Goal: Task Accomplishment & Management: Use online tool/utility

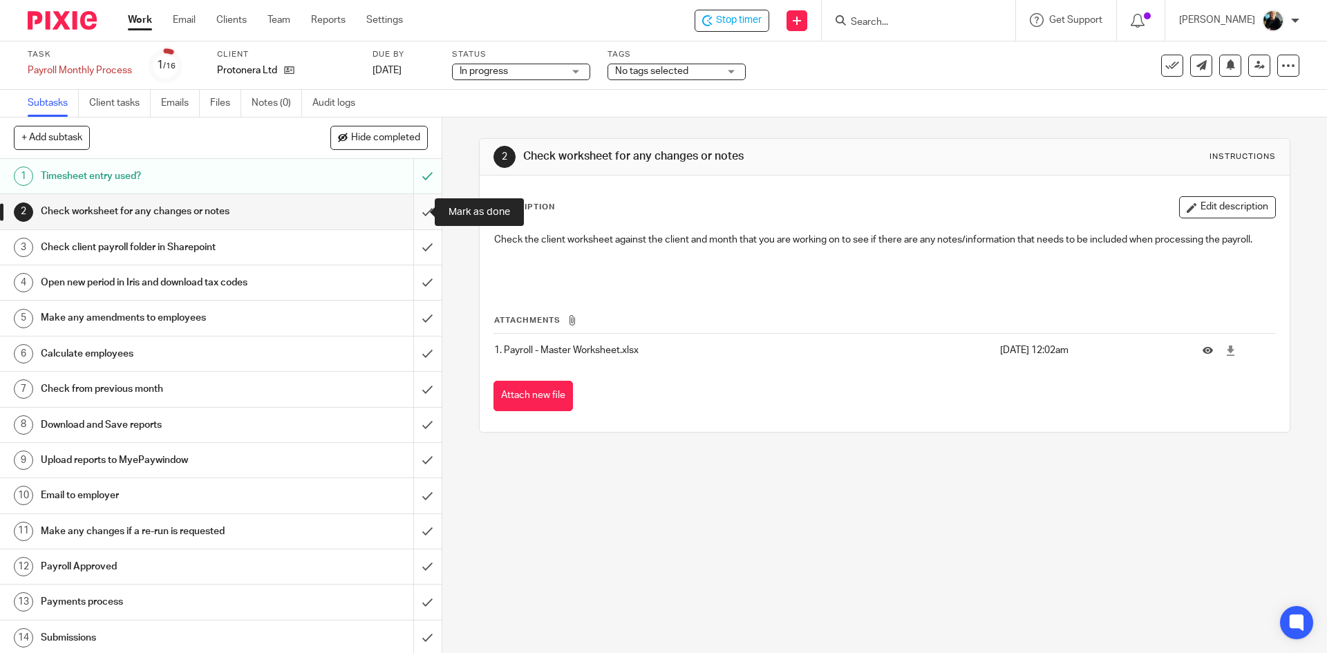
click at [418, 210] on input "submit" at bounding box center [221, 211] width 442 height 35
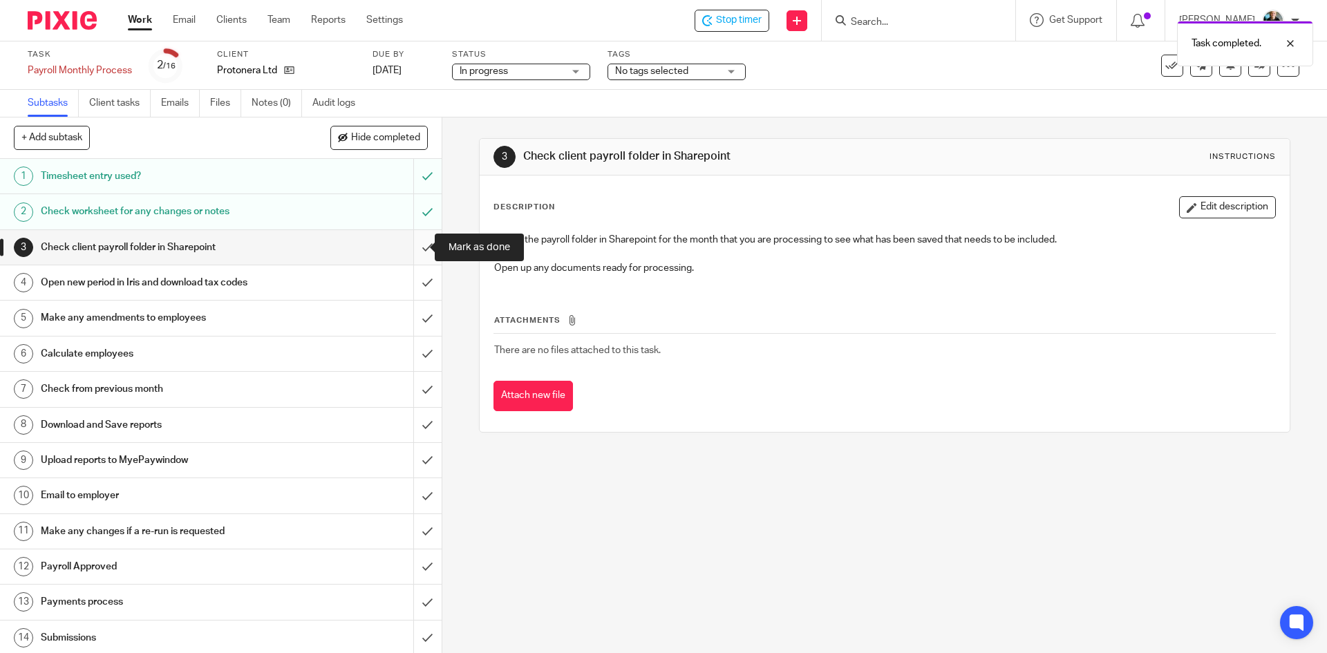
click at [414, 248] on input "submit" at bounding box center [221, 247] width 442 height 35
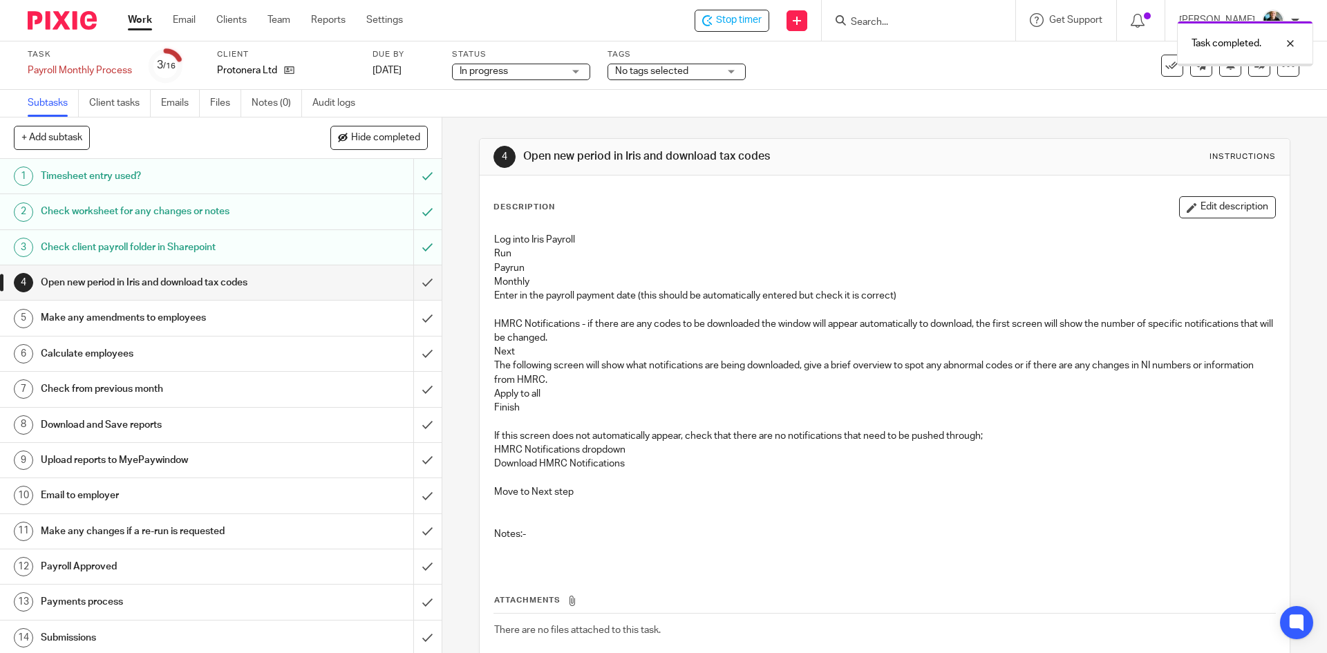
click at [413, 289] on input "submit" at bounding box center [221, 282] width 442 height 35
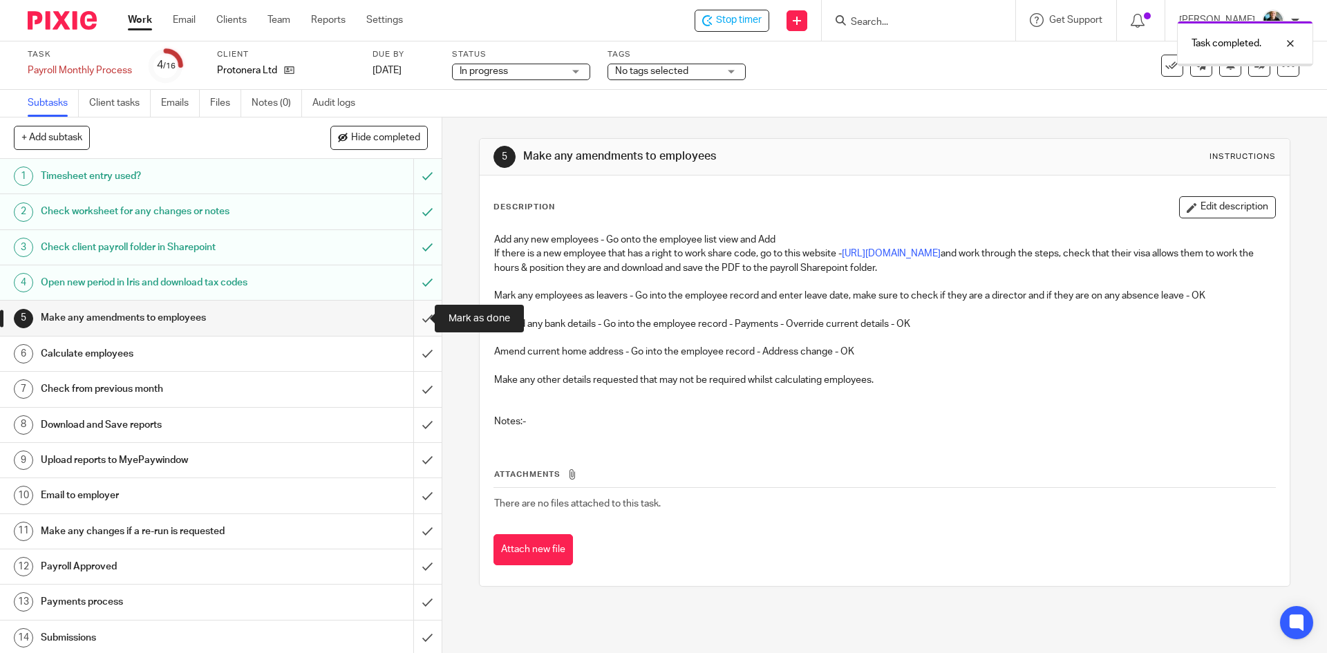
click at [408, 320] on input "submit" at bounding box center [221, 318] width 442 height 35
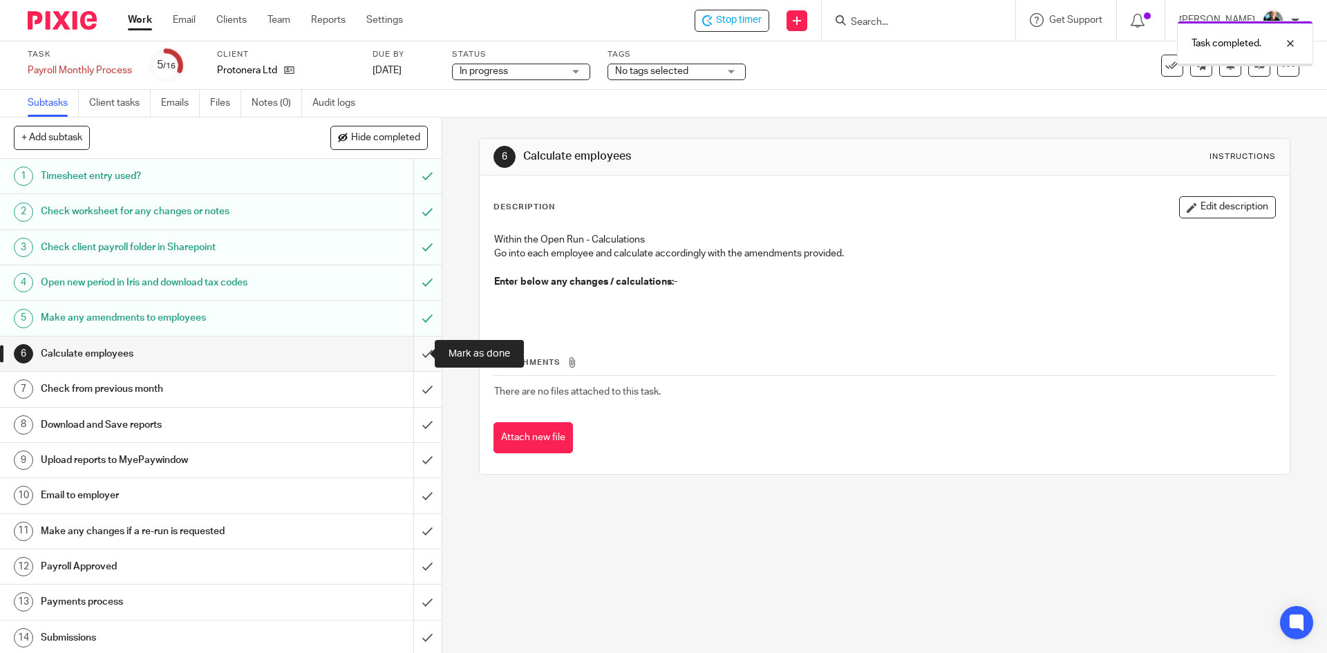
click at [409, 360] on input "submit" at bounding box center [221, 354] width 442 height 35
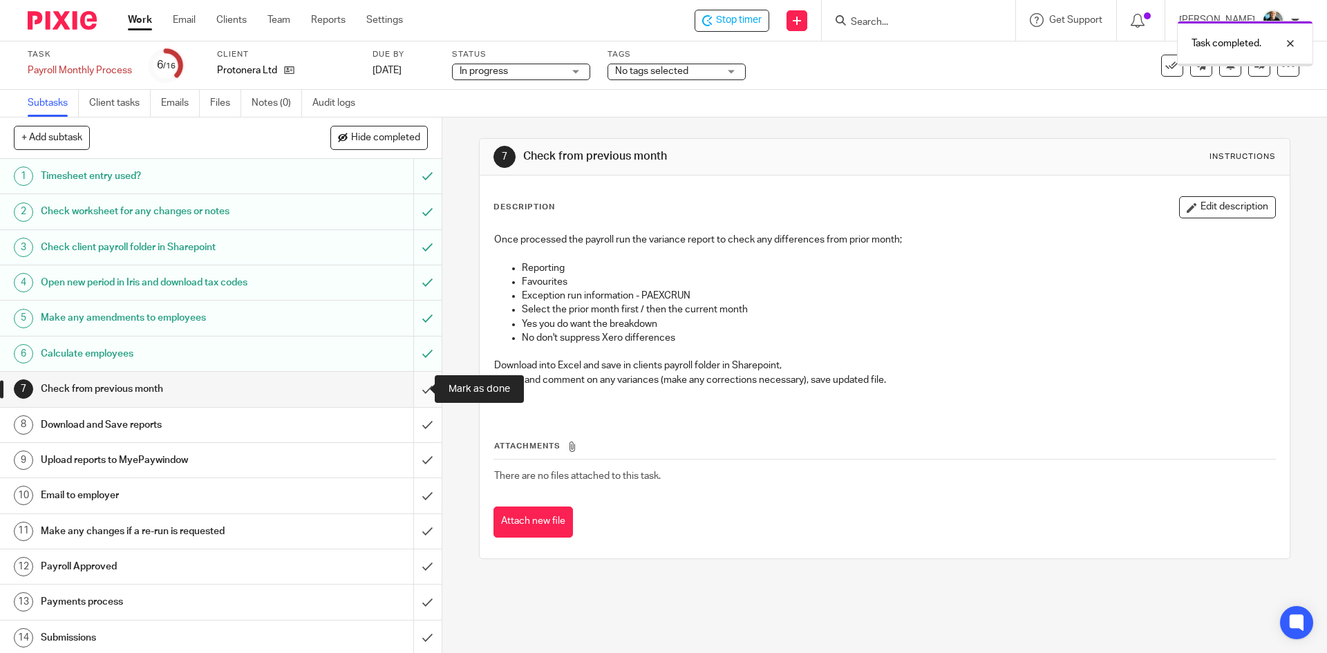
click at [407, 393] on input "submit" at bounding box center [221, 389] width 442 height 35
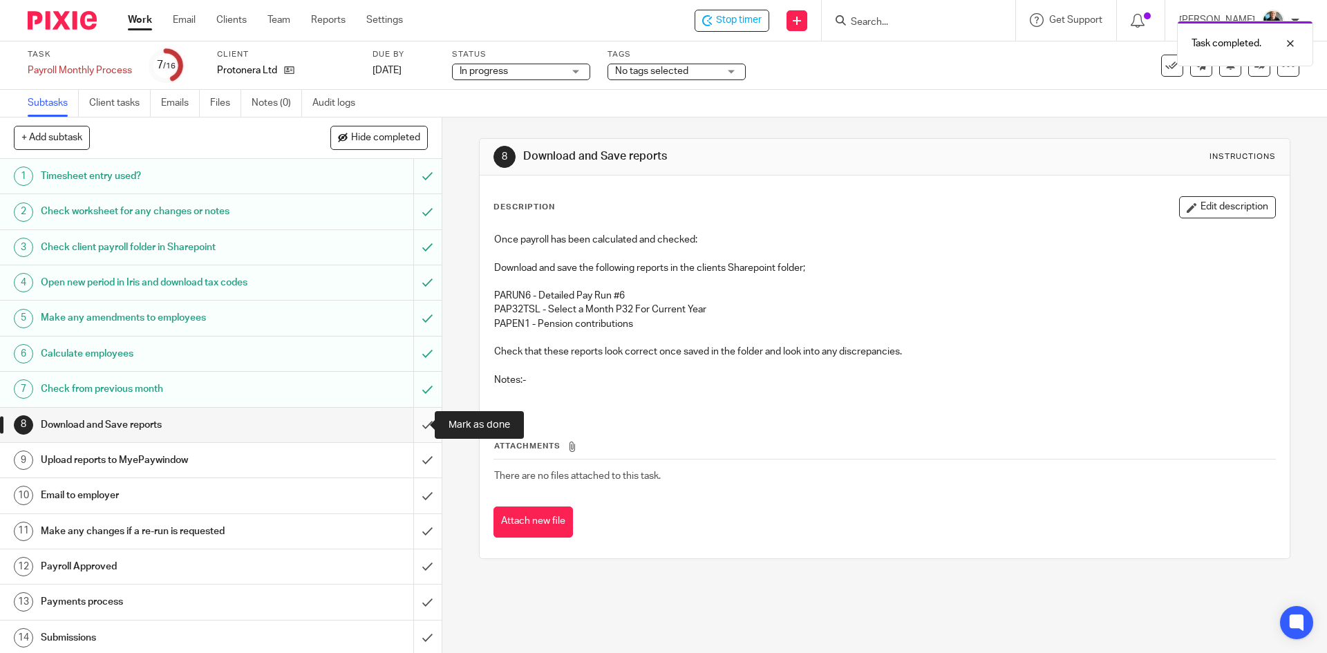
click at [416, 431] on input "submit" at bounding box center [221, 425] width 442 height 35
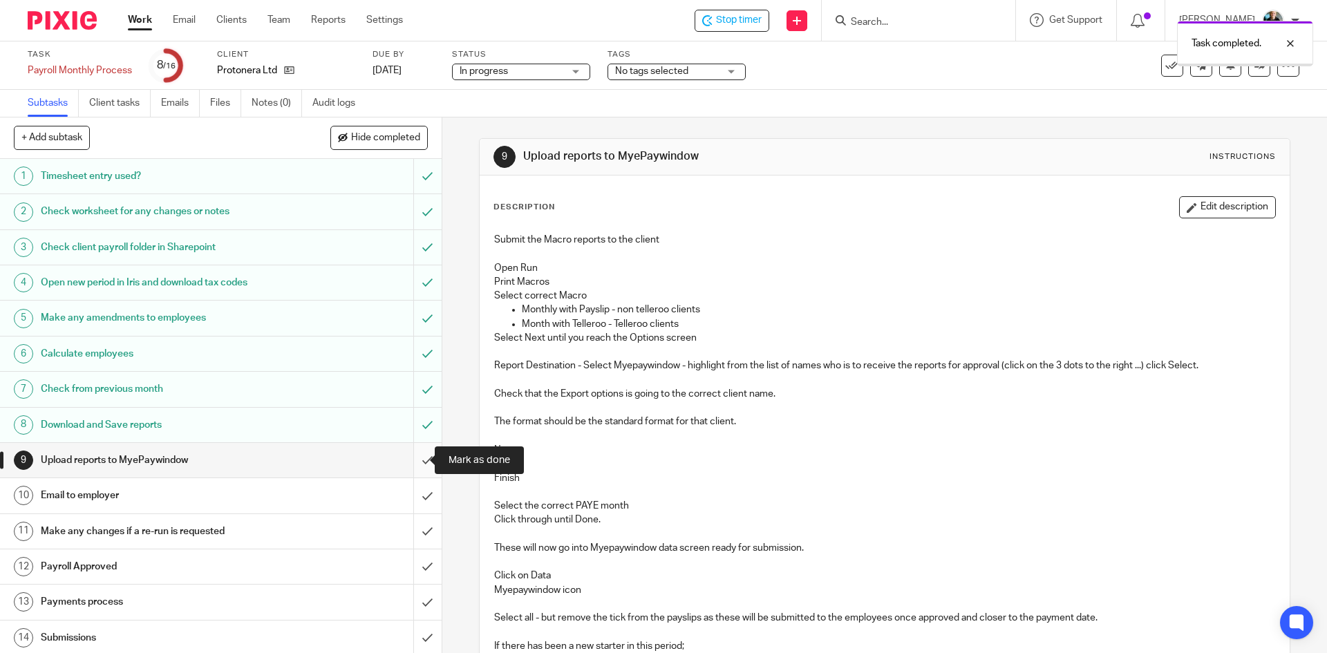
click at [413, 466] on input "submit" at bounding box center [221, 460] width 442 height 35
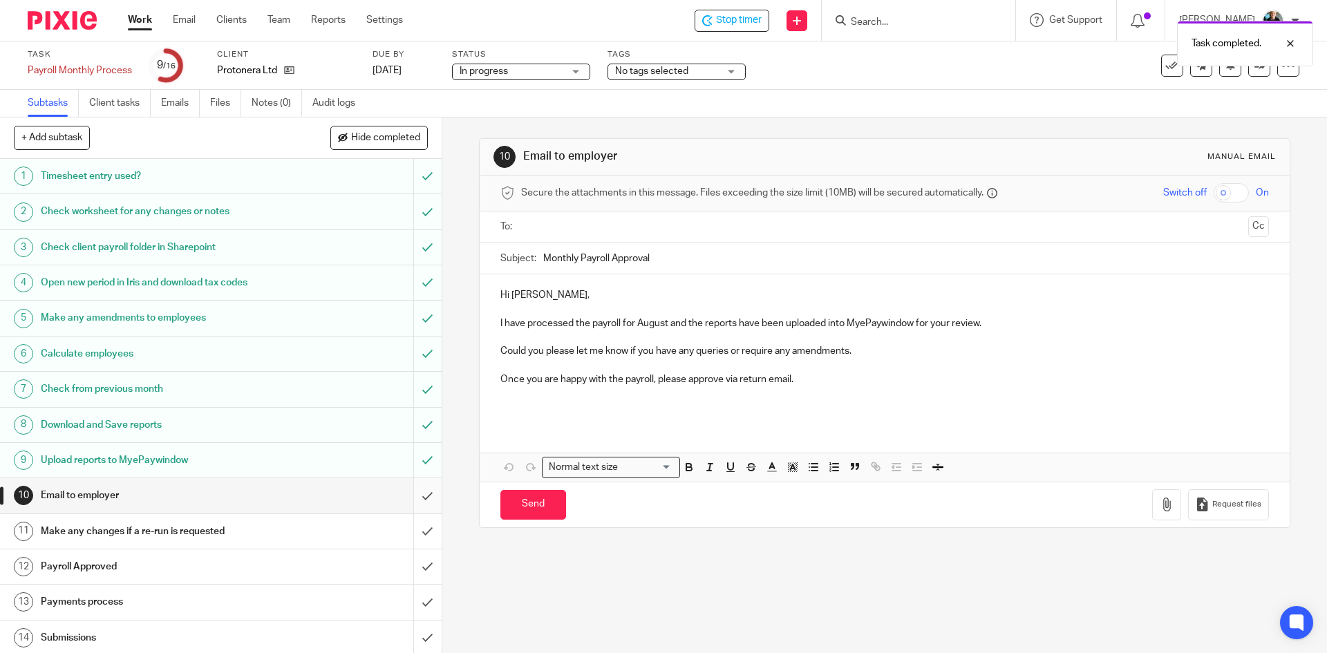
click at [416, 500] on input "submit" at bounding box center [221, 495] width 442 height 35
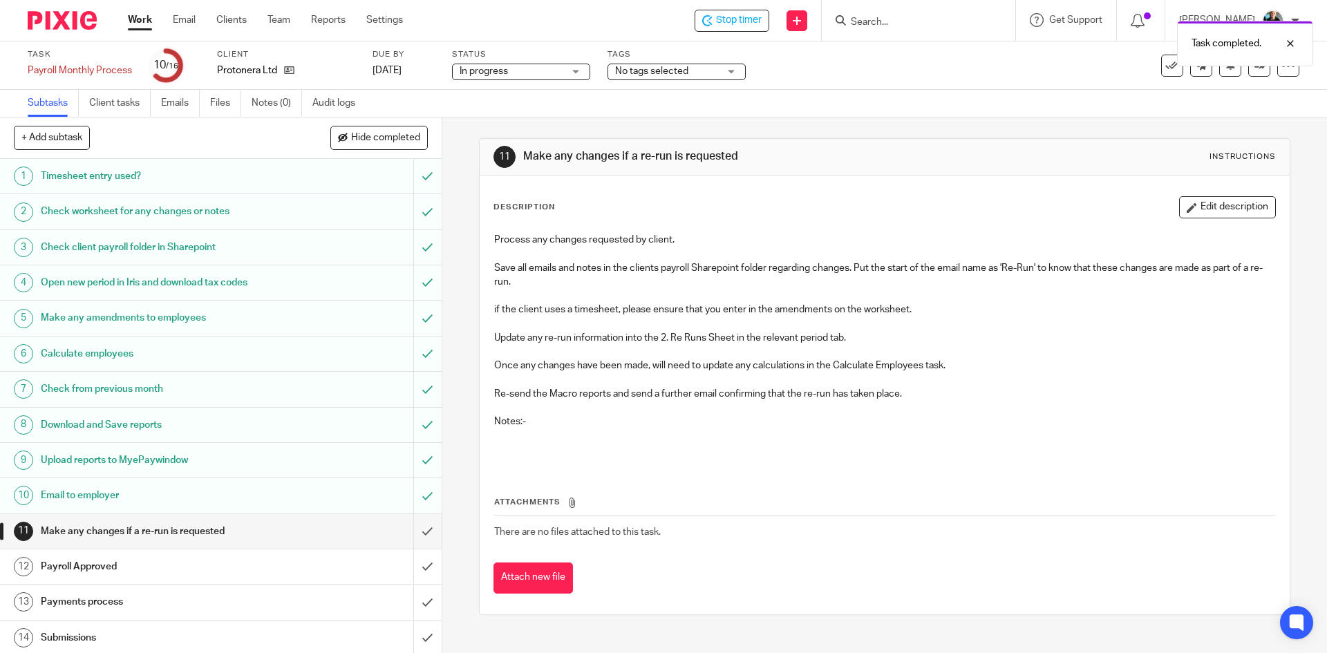
drag, startPoint x: 741, startPoint y: 21, endPoint x: 790, endPoint y: 20, distance: 48.4
click at [743, 21] on div "Task completed." at bounding box center [989, 40] width 650 height 53
click at [883, 21] on div "Task completed." at bounding box center [989, 40] width 650 height 53
click at [890, 20] on div "Task completed." at bounding box center [989, 40] width 650 height 53
click at [890, 19] on div "Task completed." at bounding box center [989, 40] width 650 height 53
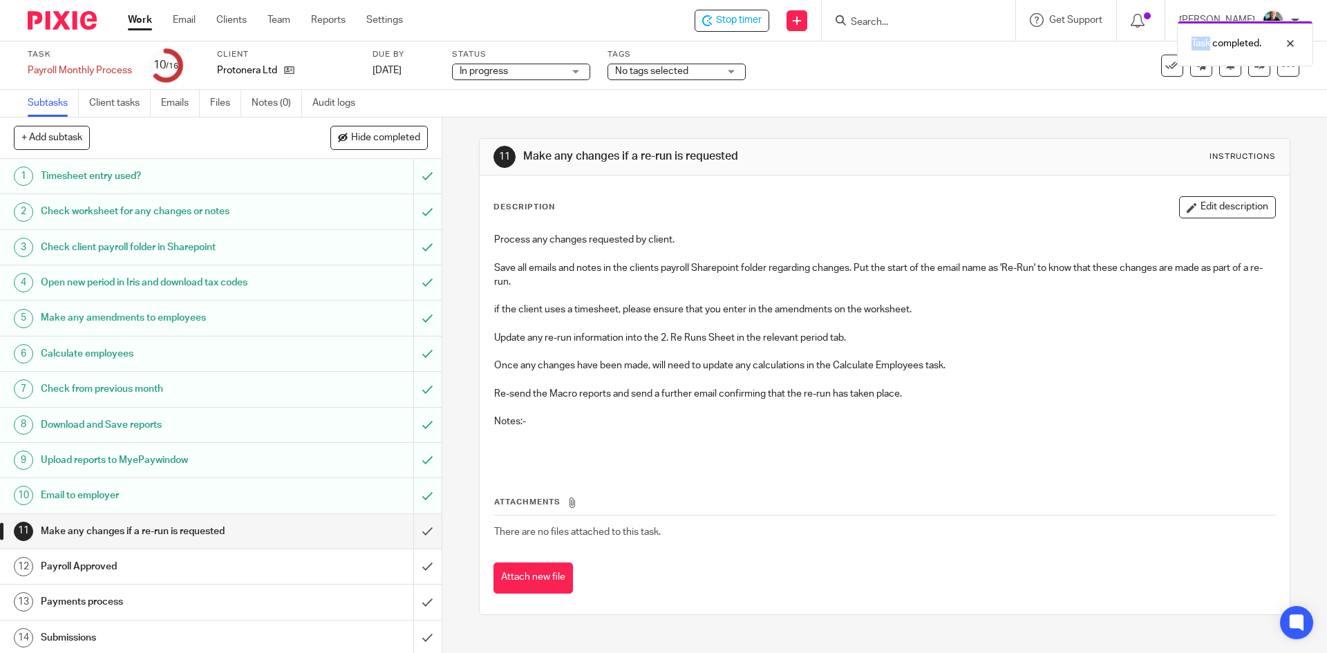
click at [890, 19] on div "Task completed." at bounding box center [989, 40] width 650 height 53
click at [732, 22] on span "Stop timer" at bounding box center [739, 20] width 46 height 15
click at [859, 24] on input "Search" at bounding box center [912, 23] width 124 height 12
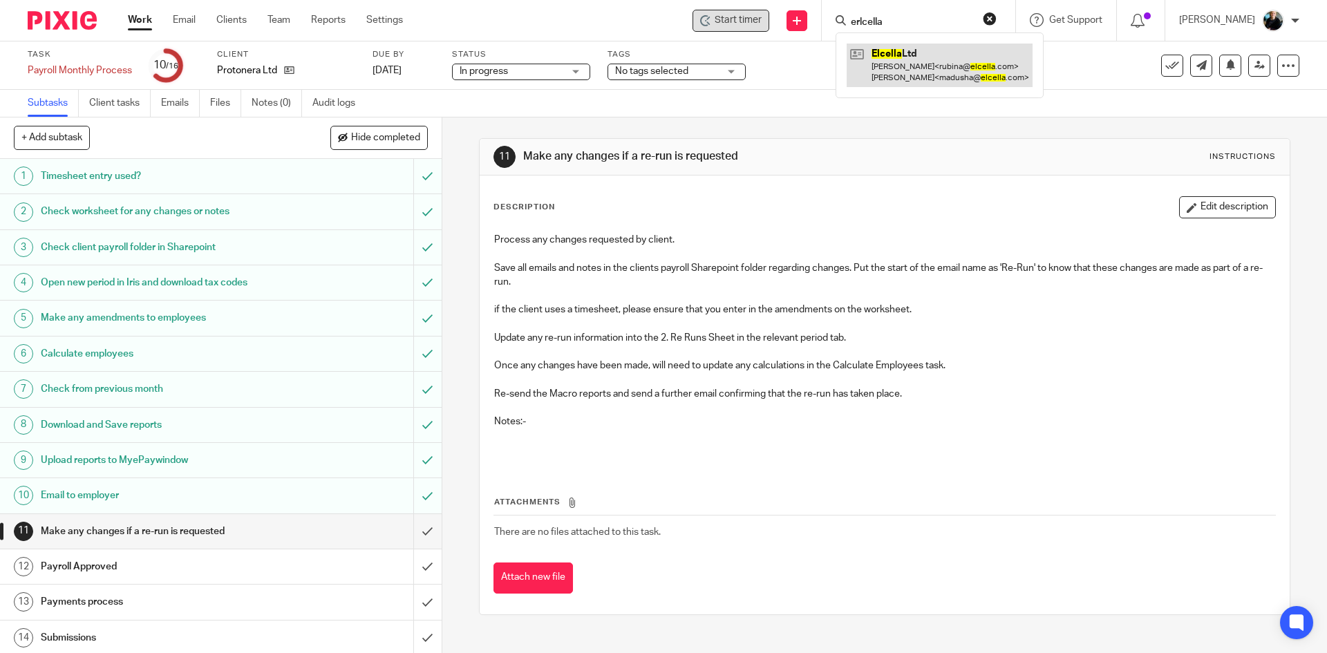
type input "erlcella"
click at [884, 70] on link at bounding box center [940, 65] width 186 height 43
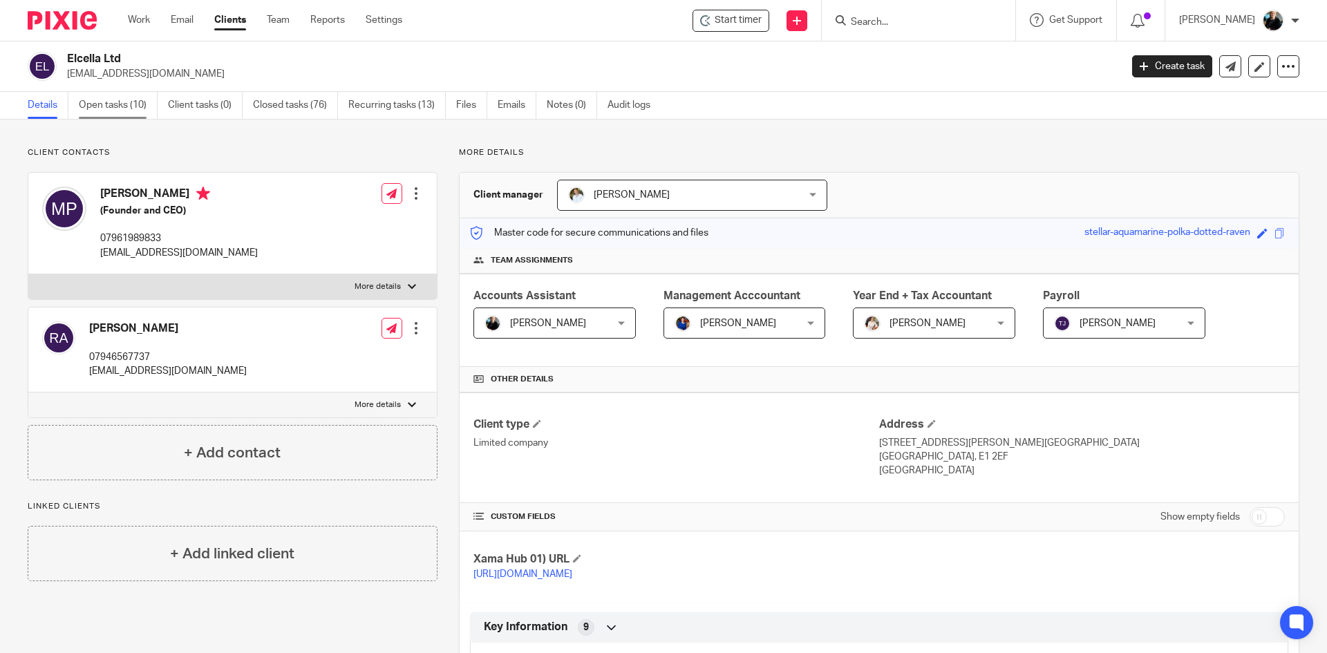
click at [110, 102] on link "Open tasks (10)" at bounding box center [118, 105] width 79 height 27
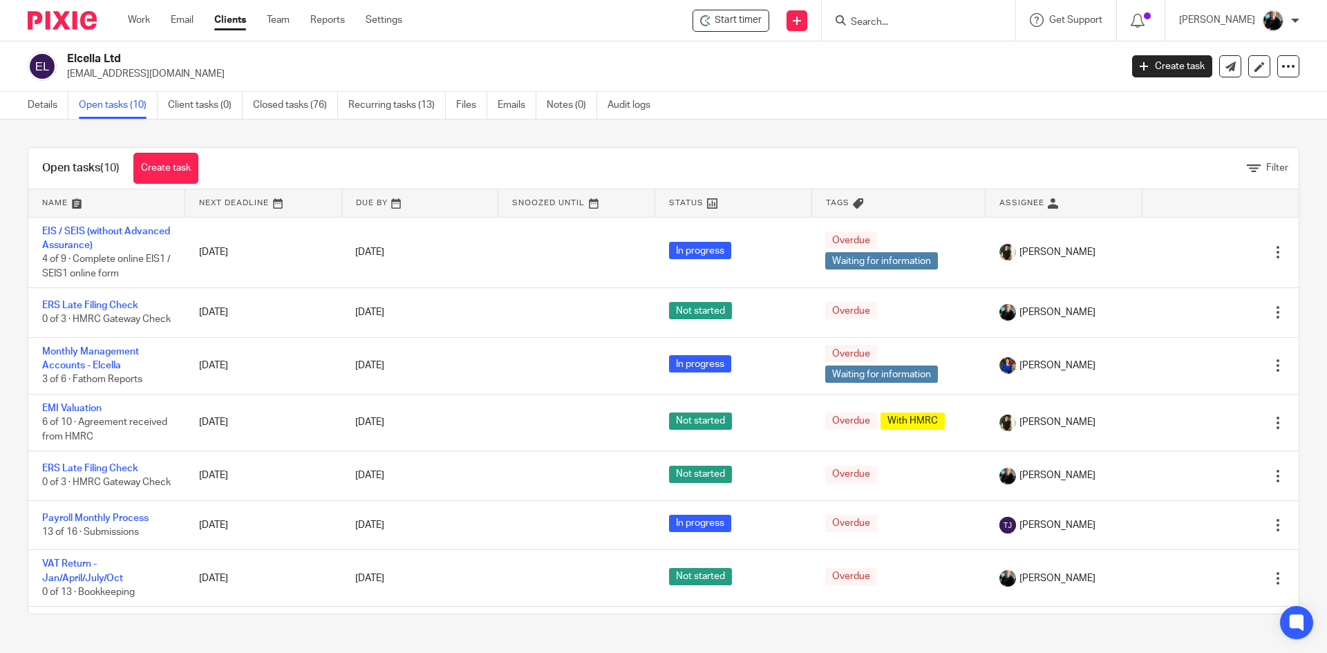
click at [904, 17] on input "Search" at bounding box center [912, 23] width 124 height 12
